Goal: Browse casually: Explore the website without a specific task or goal

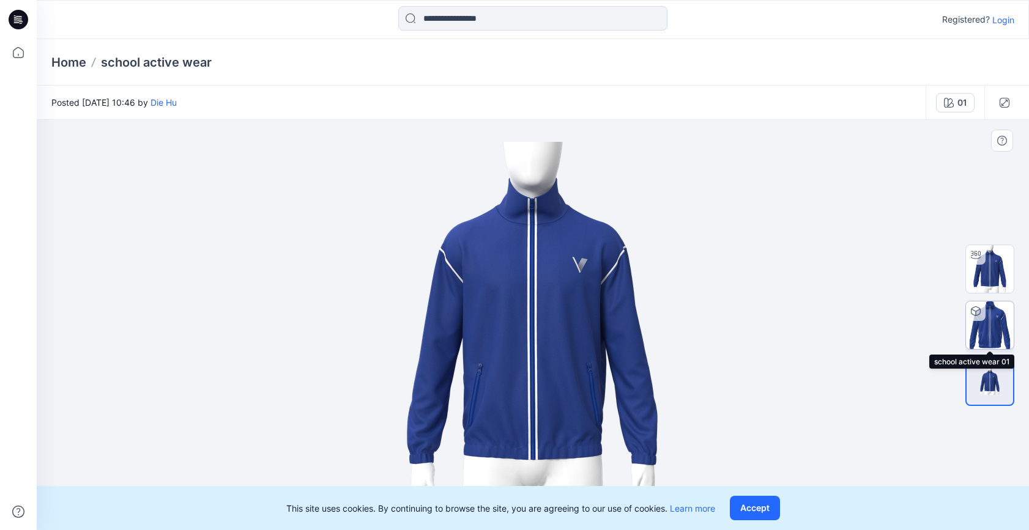
click at [997, 328] on img at bounding box center [990, 326] width 48 height 48
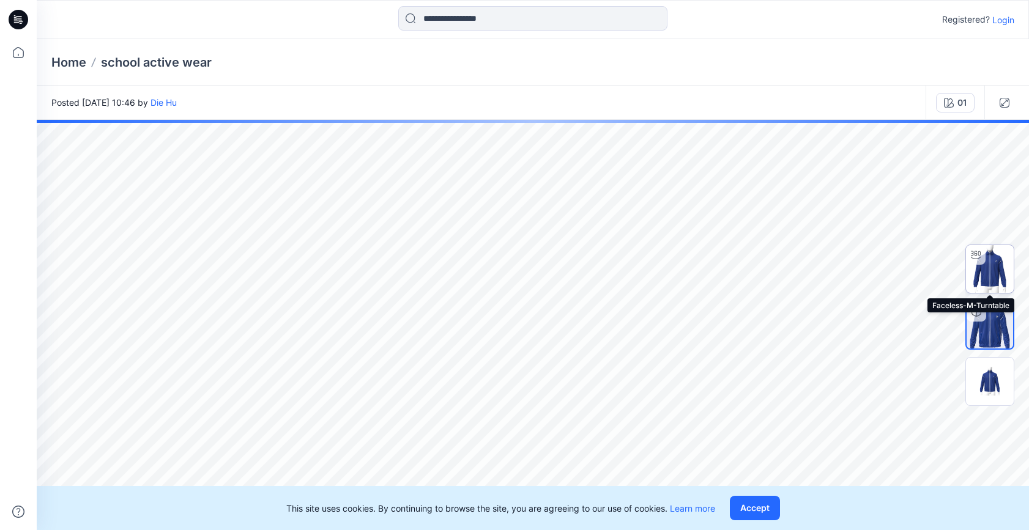
click at [1000, 276] on img at bounding box center [990, 269] width 48 height 48
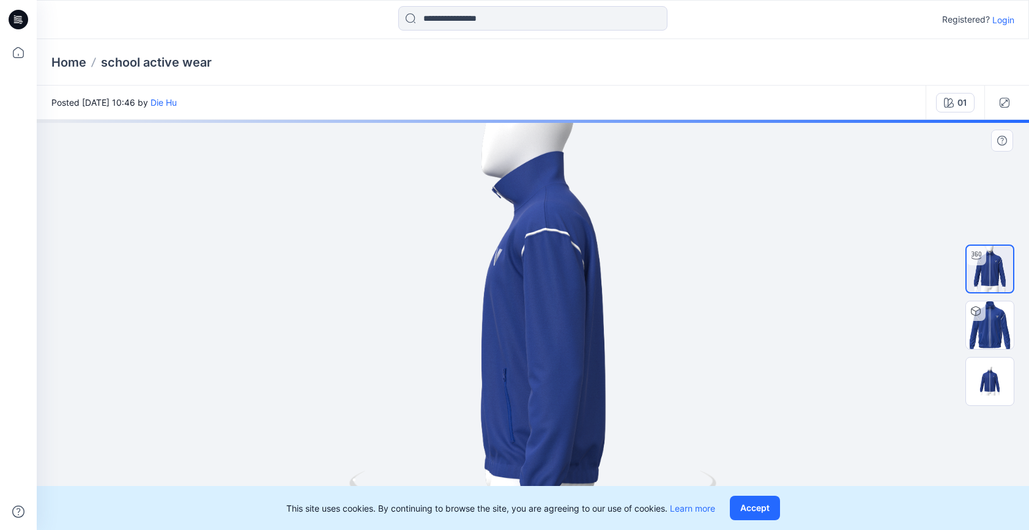
drag, startPoint x: 455, startPoint y: 317, endPoint x: 353, endPoint y: 310, distance: 101.8
click at [353, 311] on div at bounding box center [533, 325] width 992 height 411
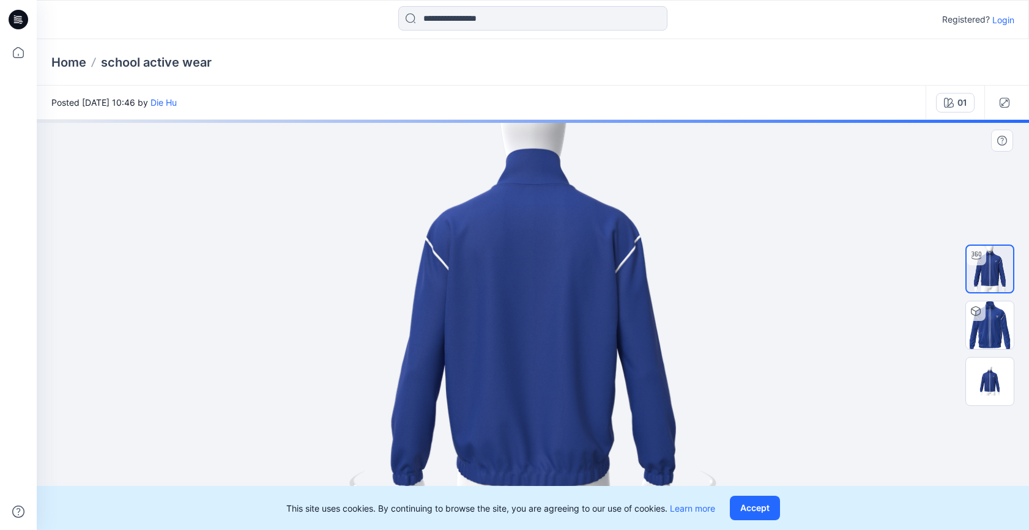
drag, startPoint x: 409, startPoint y: 315, endPoint x: 302, endPoint y: 299, distance: 107.6
click at [301, 308] on div at bounding box center [533, 325] width 992 height 411
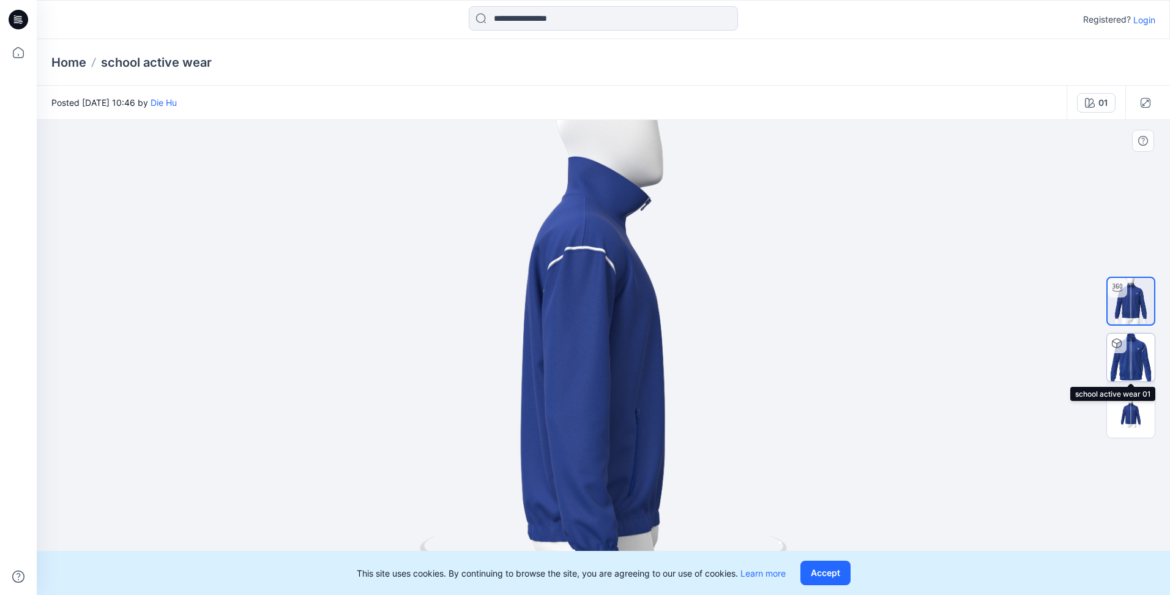
click at [1028, 356] on img at bounding box center [1131, 357] width 48 height 48
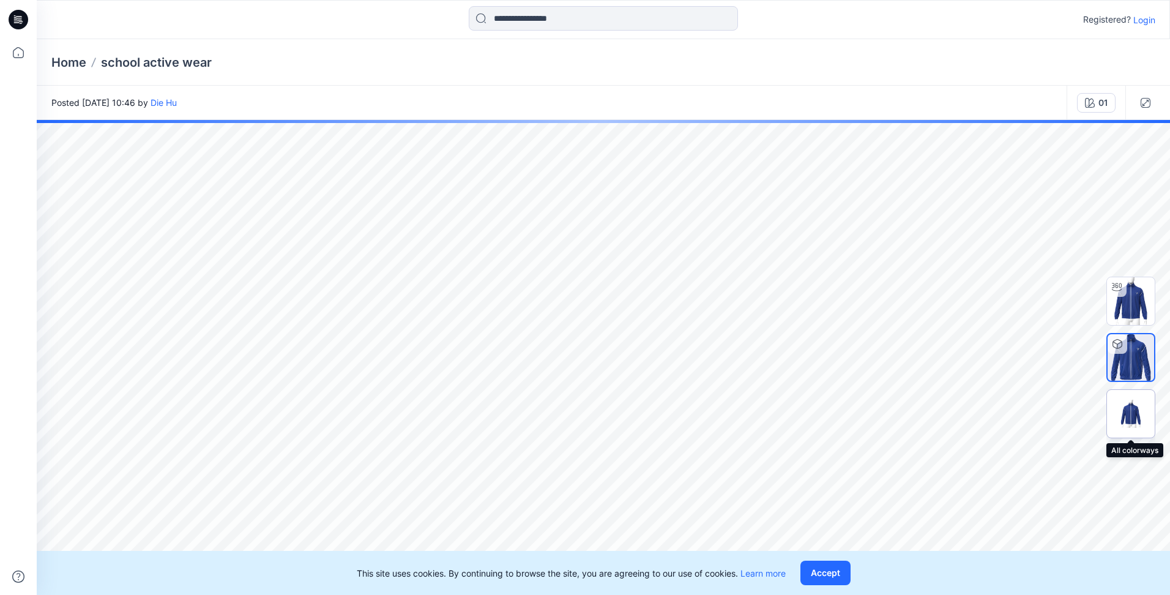
click at [1028, 412] on img at bounding box center [1131, 413] width 48 height 29
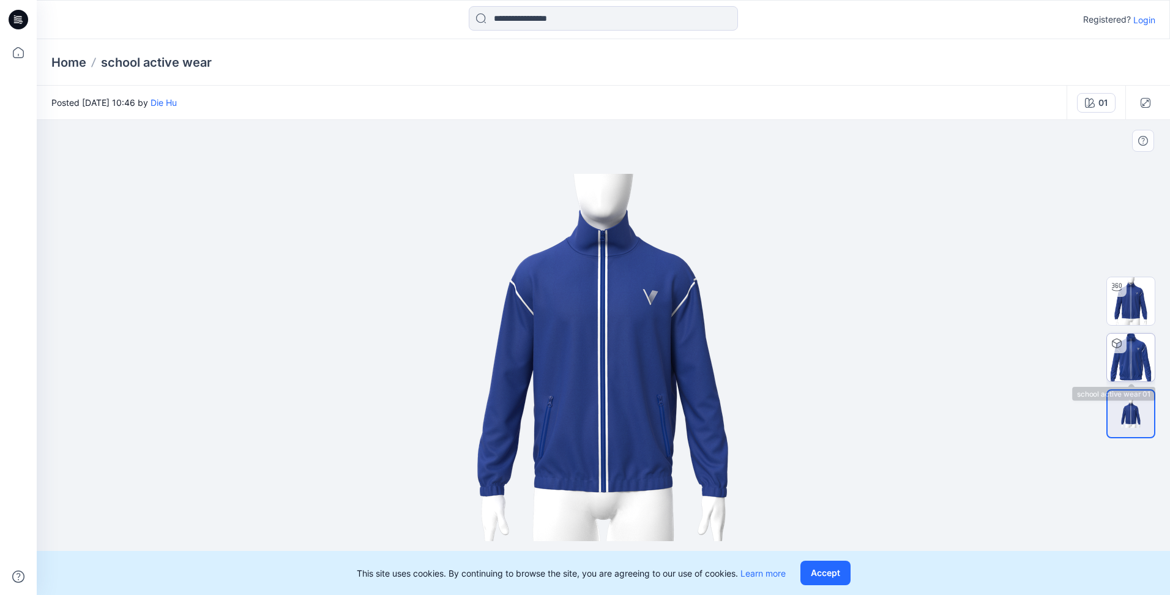
click at [1028, 355] on img at bounding box center [1131, 357] width 48 height 48
click at [1098, 103] on div "01" at bounding box center [1102, 102] width 9 height 13
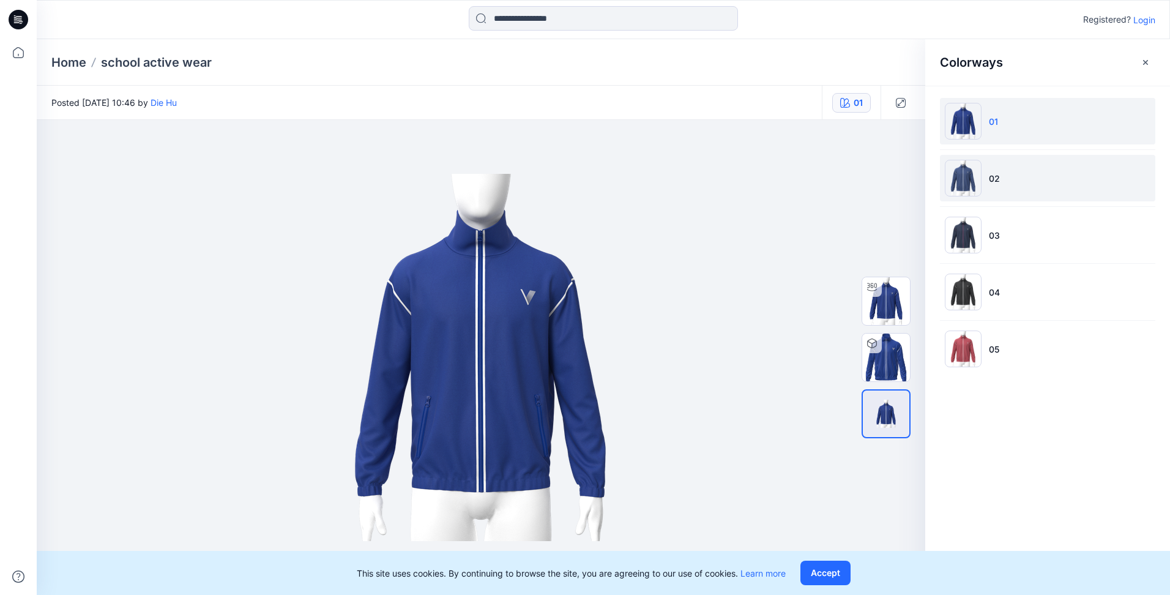
click at [953, 188] on img at bounding box center [963, 178] width 37 height 37
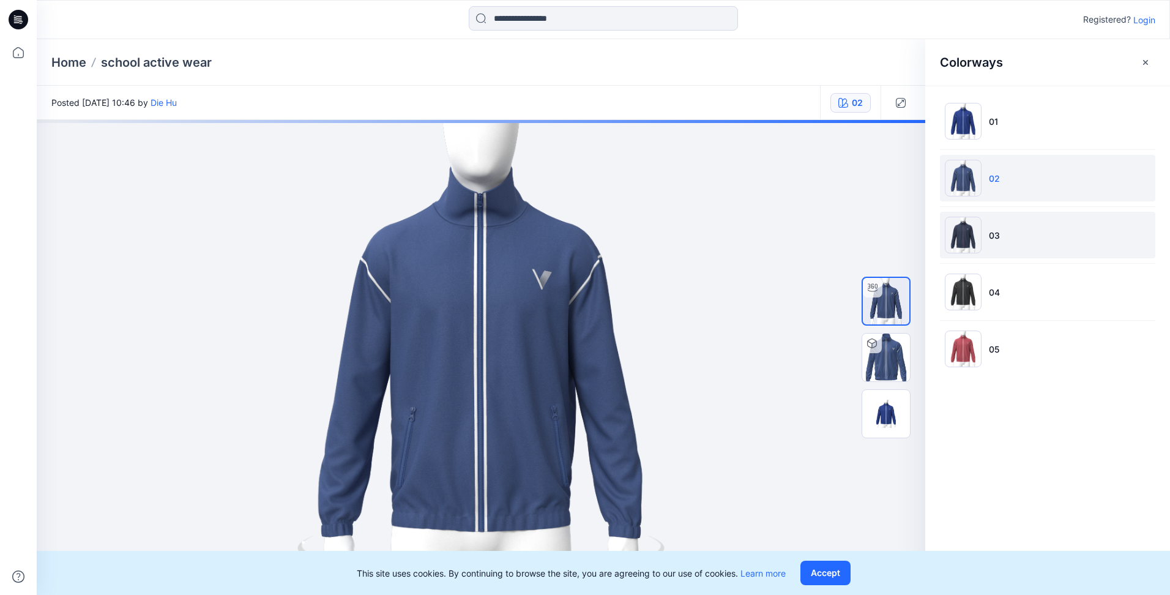
click at [969, 241] on img at bounding box center [963, 235] width 37 height 37
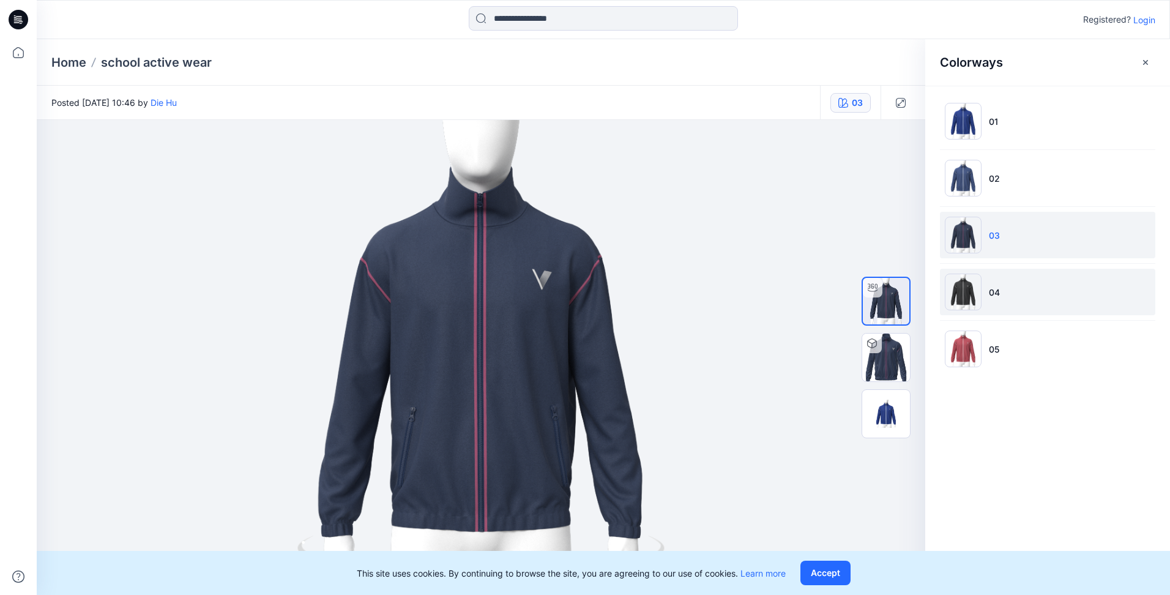
click at [965, 294] on img at bounding box center [963, 291] width 37 height 37
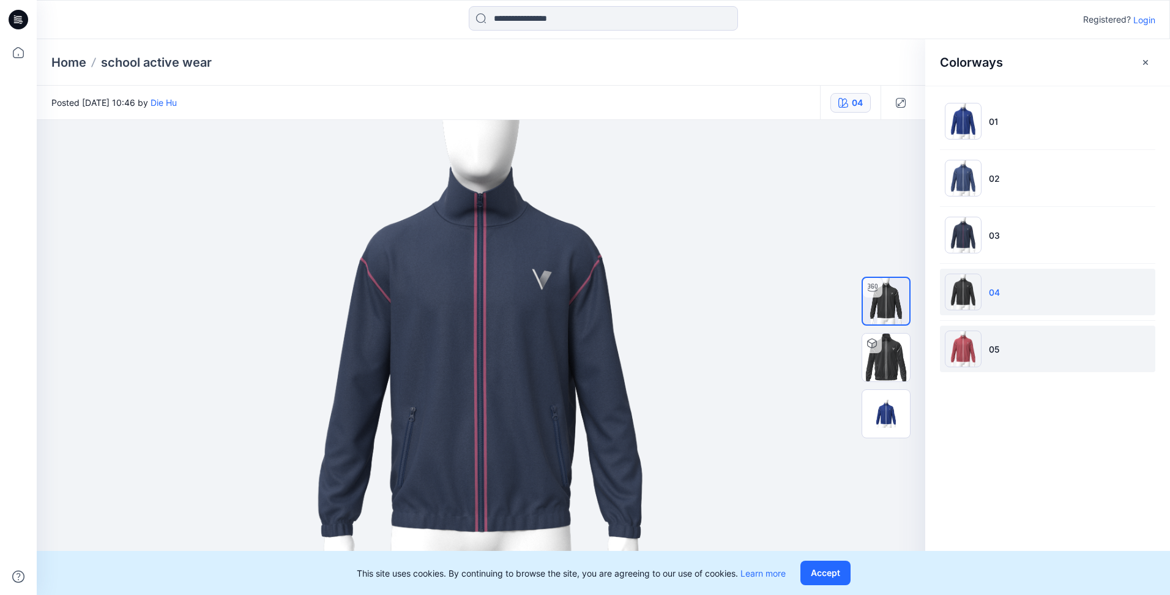
click at [971, 350] on img at bounding box center [963, 348] width 37 height 37
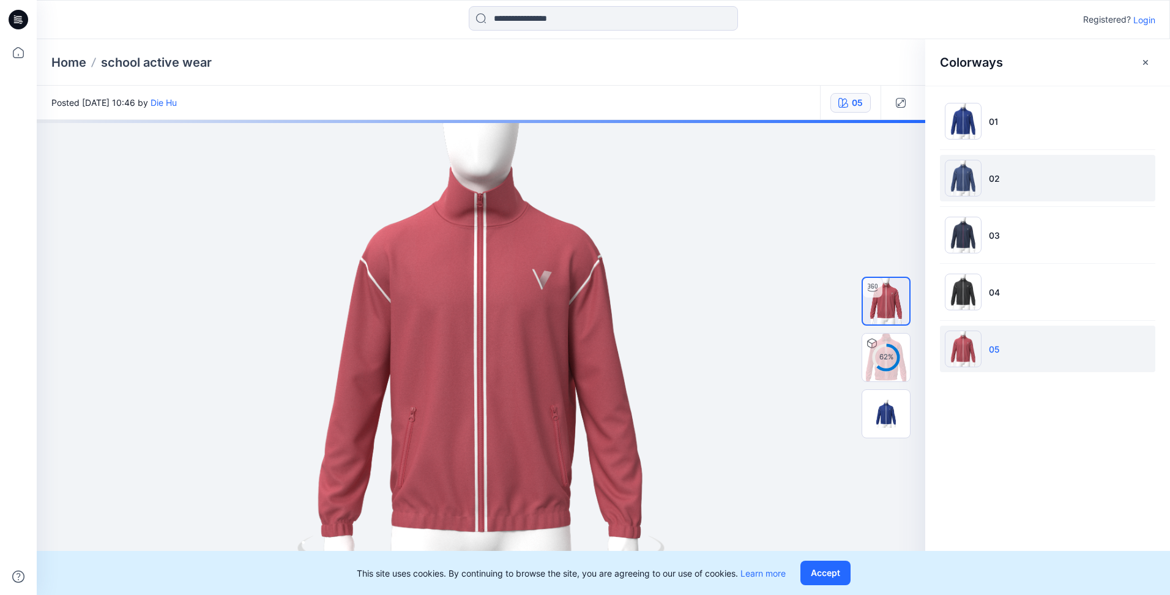
click at [954, 175] on img at bounding box center [963, 178] width 37 height 37
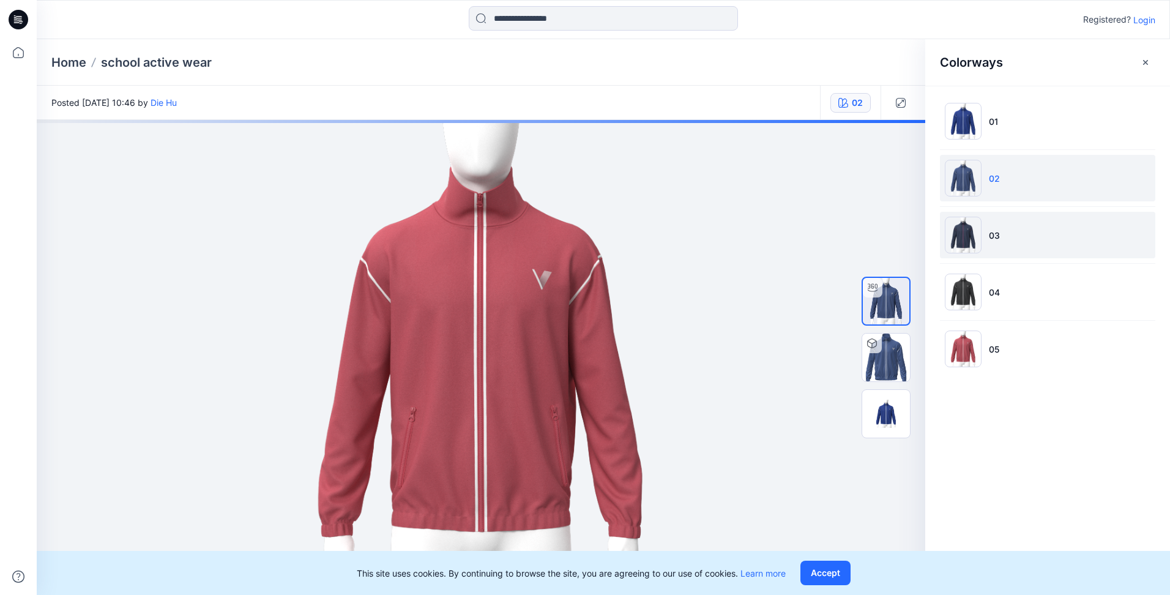
click at [972, 234] on img at bounding box center [963, 235] width 37 height 37
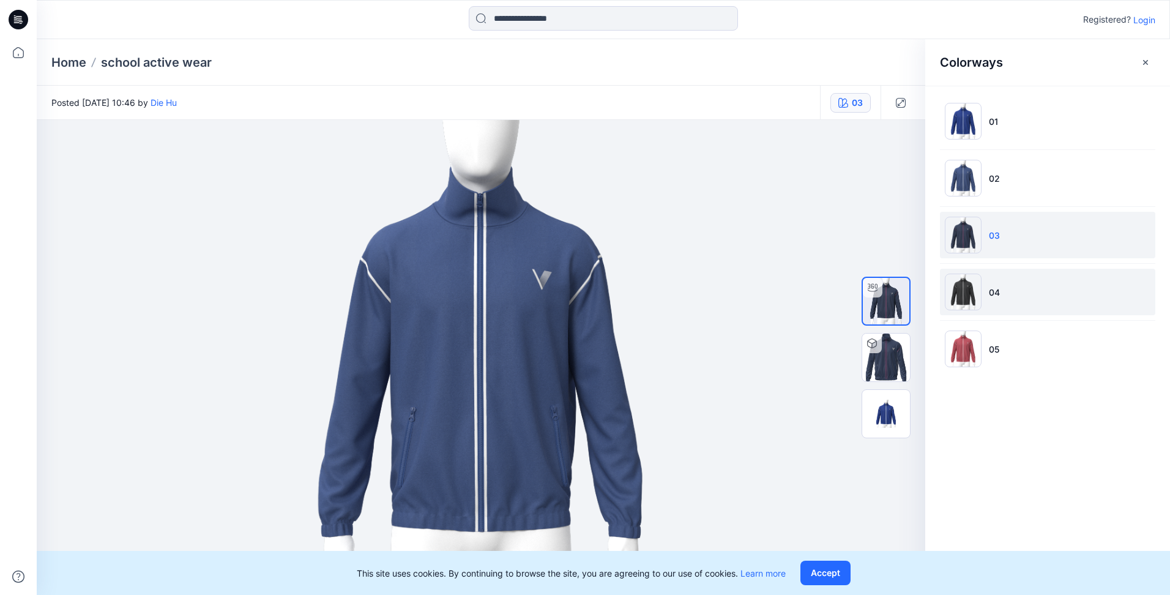
click at [966, 294] on img at bounding box center [963, 291] width 37 height 37
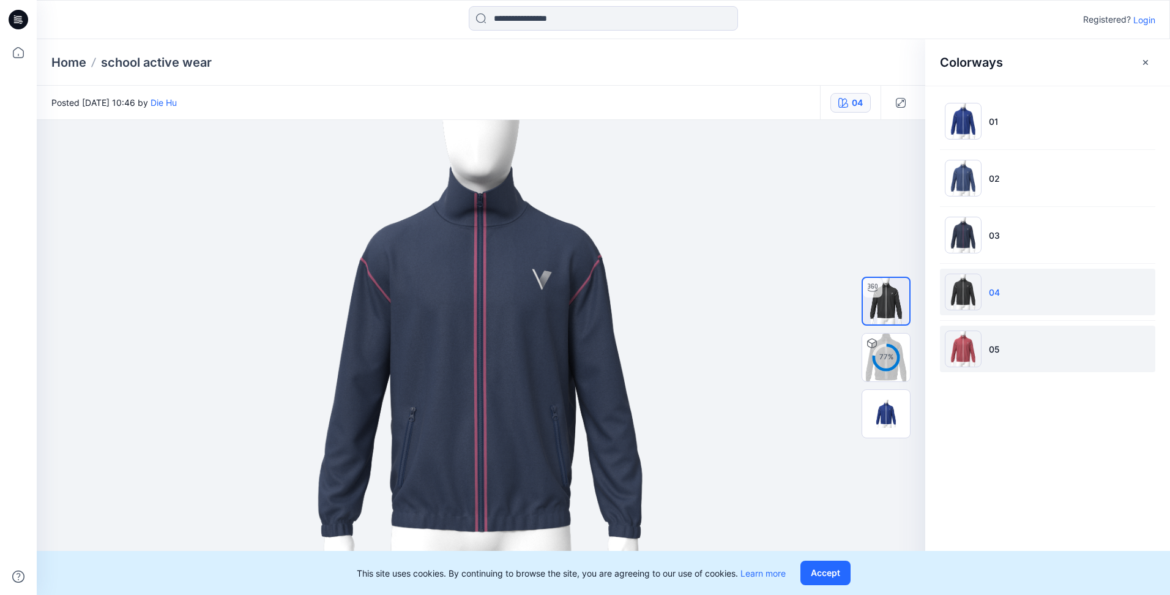
click at [971, 357] on img at bounding box center [963, 348] width 37 height 37
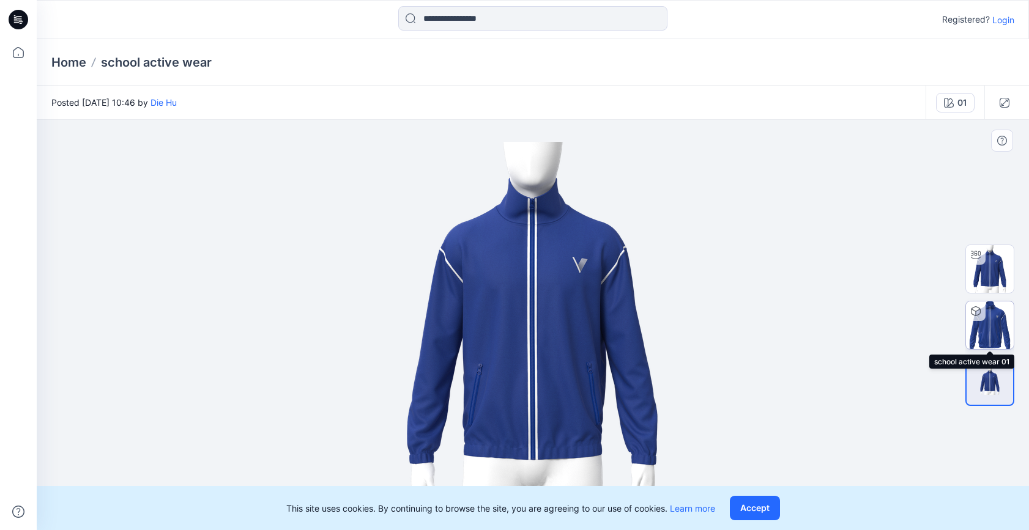
click at [992, 324] on img at bounding box center [990, 326] width 48 height 48
